Goal: Information Seeking & Learning: Learn about a topic

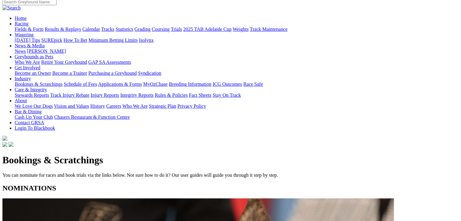
scroll to position [92, 0]
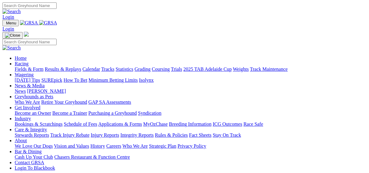
click at [67, 67] on link "Results & Replays" at bounding box center [63, 69] width 36 height 5
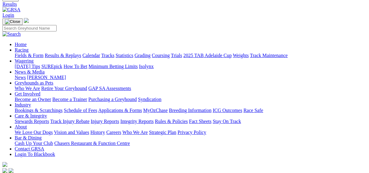
scroll to position [49, 0]
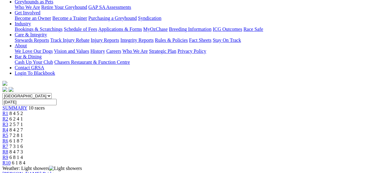
scroll to position [122, 0]
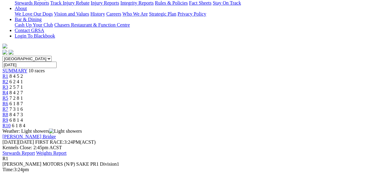
scroll to position [147, 0]
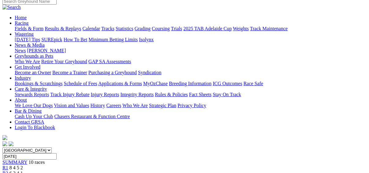
scroll to position [49, 0]
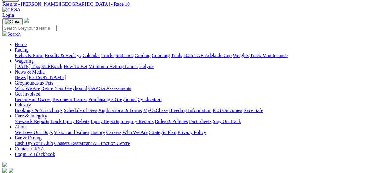
scroll to position [24, 0]
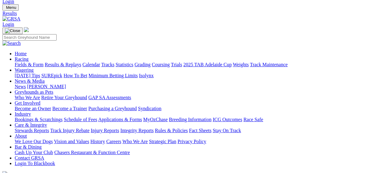
scroll to position [49, 0]
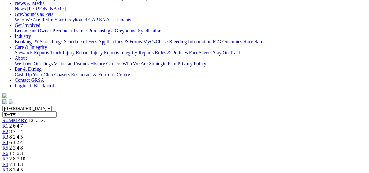
scroll to position [98, 0]
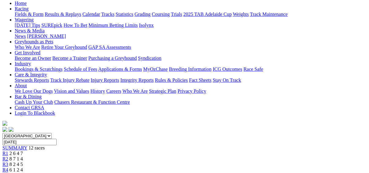
scroll to position [0, 0]
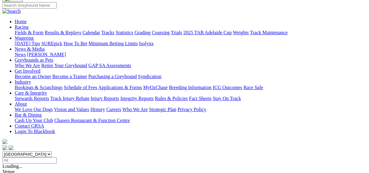
scroll to position [49, 0]
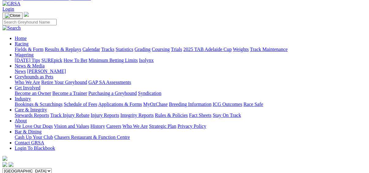
scroll to position [98, 0]
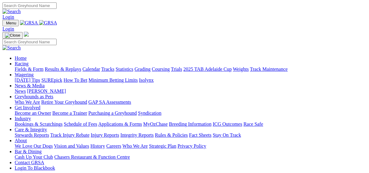
click at [21, 67] on link "Fields & Form" at bounding box center [29, 69] width 29 height 5
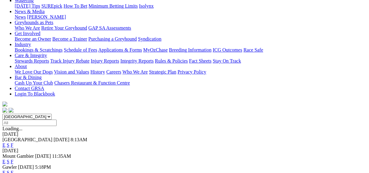
scroll to position [98, 0]
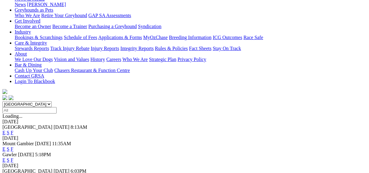
click at [13, 158] on link "F" at bounding box center [12, 160] width 3 height 5
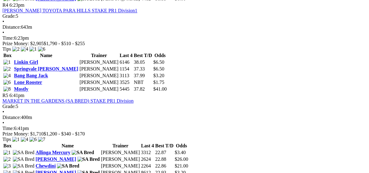
scroll to position [562, 0]
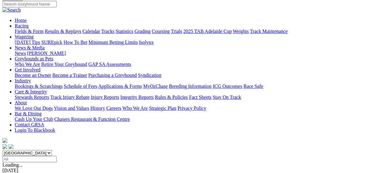
scroll to position [73, 0]
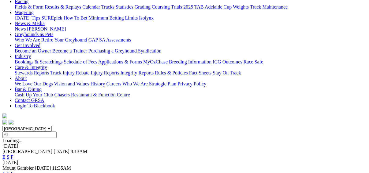
click at [13, 171] on link "F" at bounding box center [12, 173] width 3 height 5
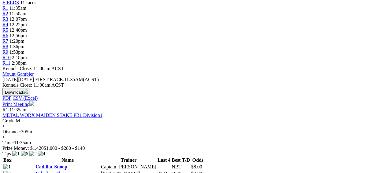
scroll to position [220, 0]
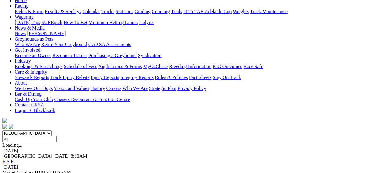
scroll to position [73, 0]
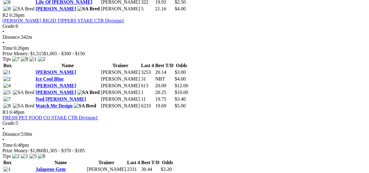
scroll to position [416, 0]
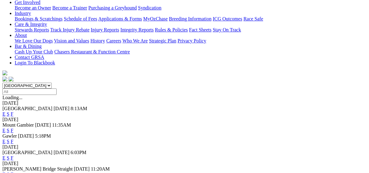
scroll to position [122, 0]
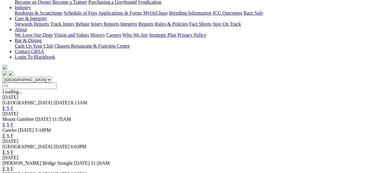
click at [13, 150] on link "F" at bounding box center [12, 152] width 3 height 5
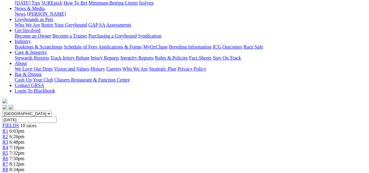
scroll to position [24, 0]
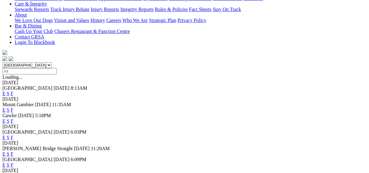
scroll to position [171, 0]
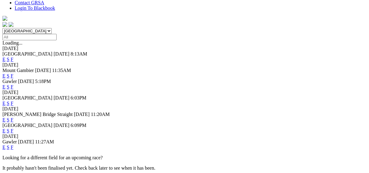
click at [13, 117] on link "F" at bounding box center [12, 119] width 3 height 5
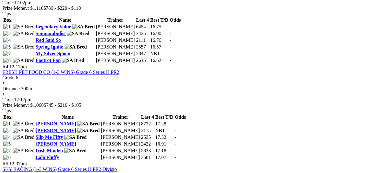
scroll to position [538, 0]
